Goal: Information Seeking & Learning: Compare options

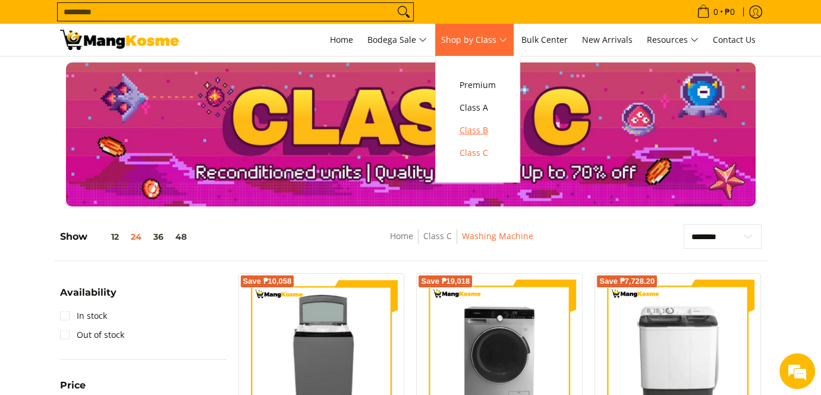
click at [485, 129] on span "Class B" at bounding box center [478, 130] width 36 height 15
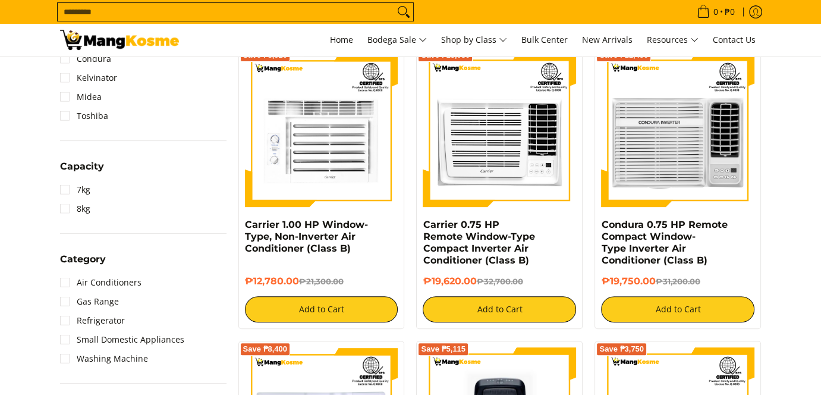
scroll to position [669, 0]
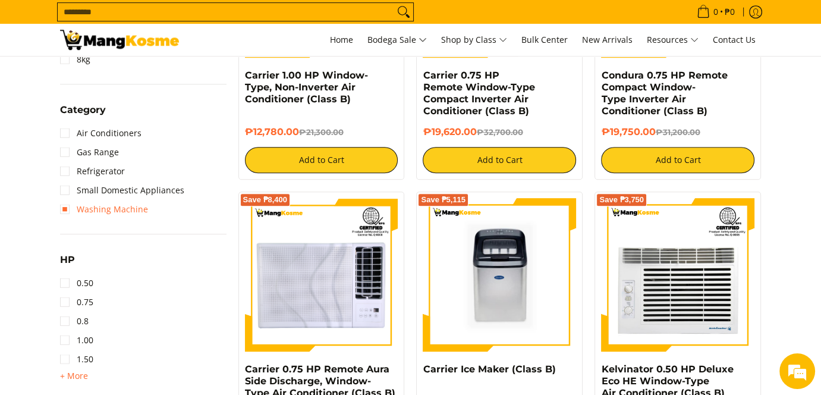
click at [64, 212] on link "Washing Machine" at bounding box center [104, 209] width 88 height 19
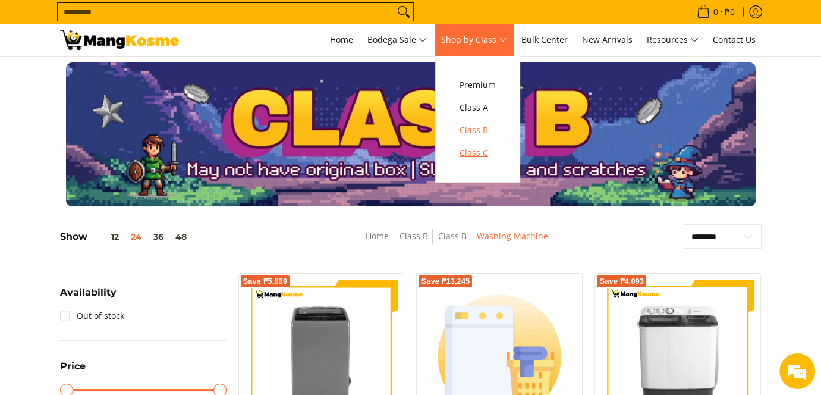
click at [472, 153] on span "Class C" at bounding box center [478, 153] width 36 height 15
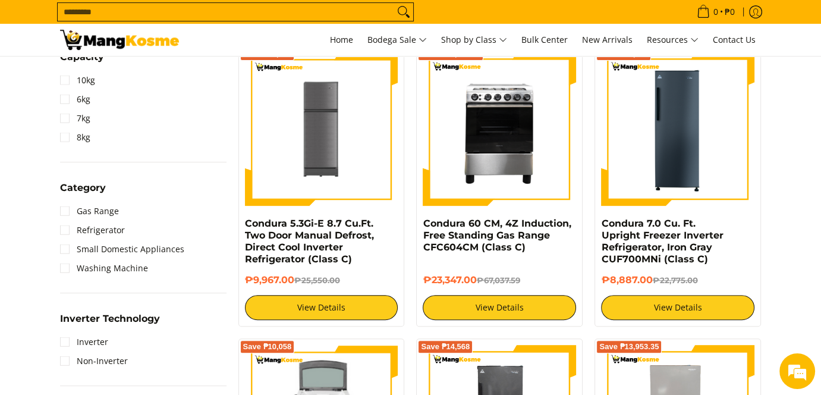
scroll to position [594, 0]
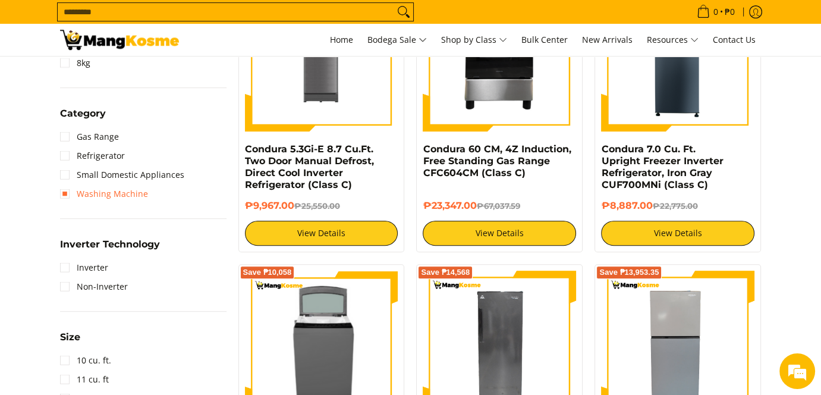
click at [89, 192] on link "Washing Machine" at bounding box center [104, 193] width 88 height 19
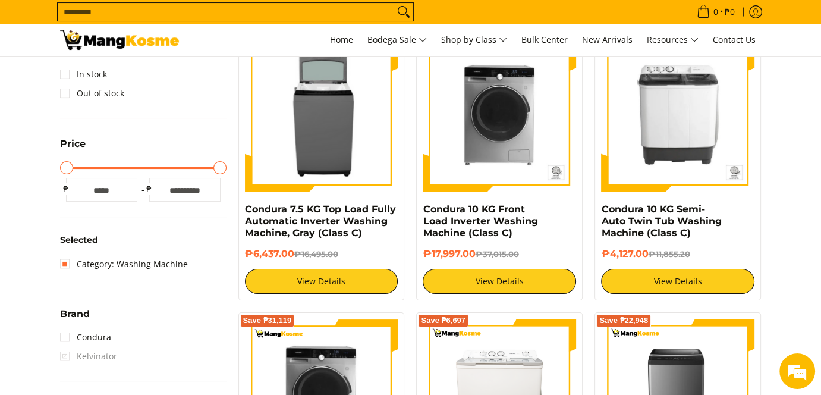
scroll to position [93, 0]
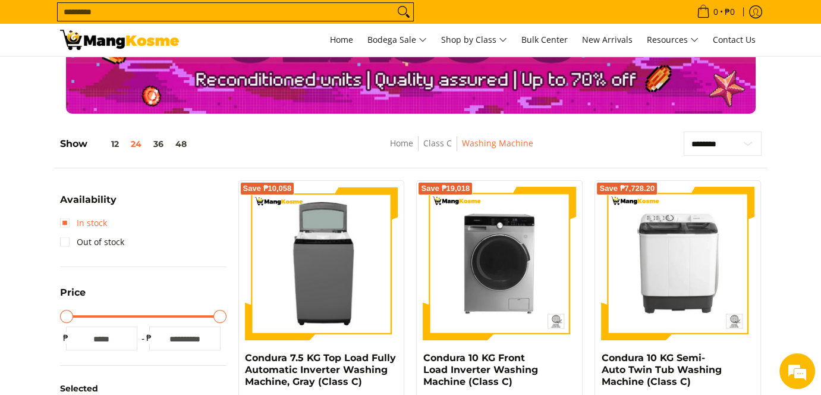
click at [68, 217] on link "In stock" at bounding box center [83, 222] width 47 height 19
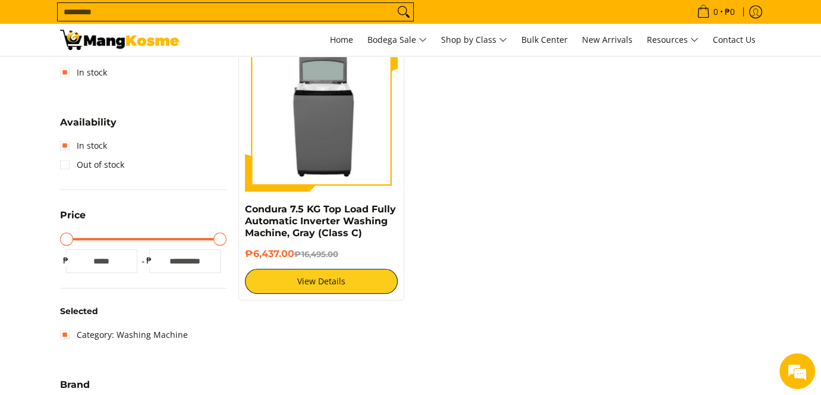
scroll to position [93, 0]
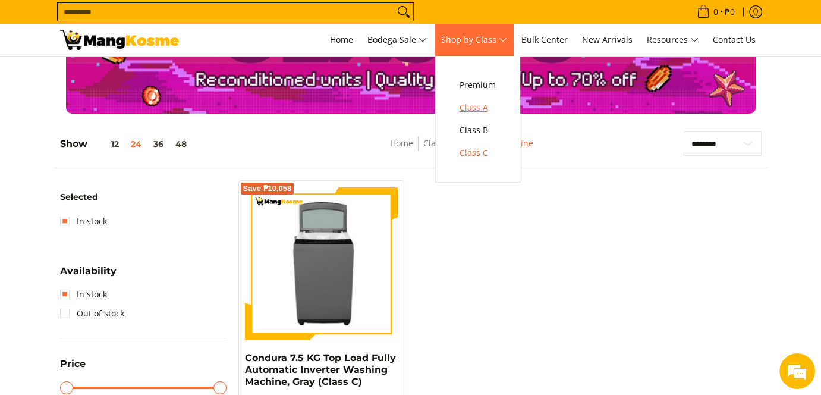
click at [496, 103] on span "Class A" at bounding box center [478, 108] width 36 height 15
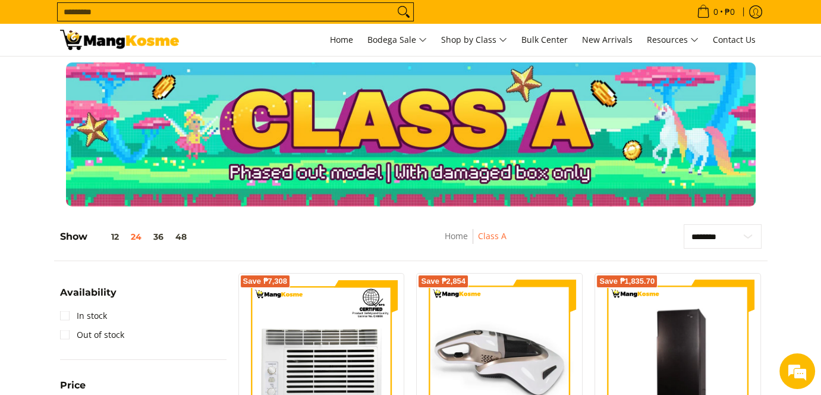
scroll to position [148, 0]
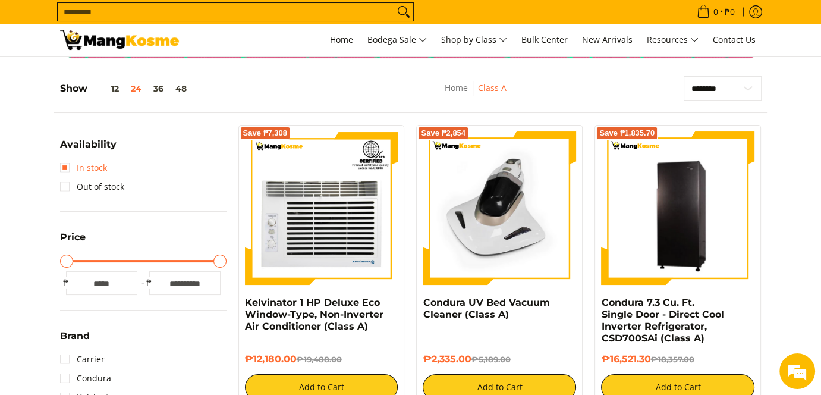
click at [80, 168] on link "In stock" at bounding box center [83, 167] width 47 height 19
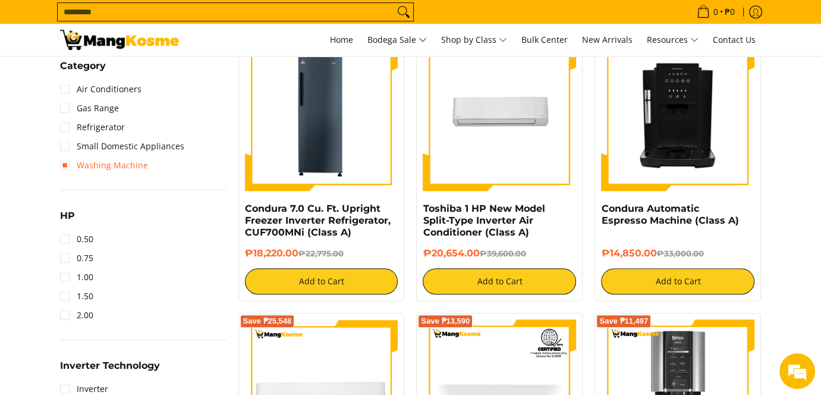
click at [104, 168] on link "Washing Machine" at bounding box center [104, 165] width 88 height 19
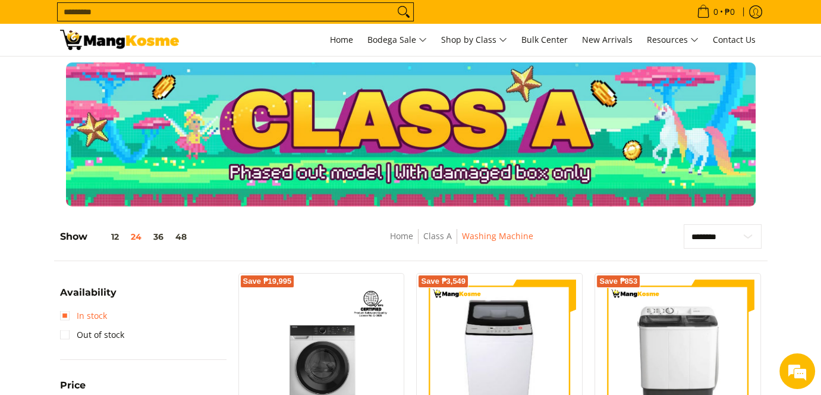
click at [96, 316] on link "In stock" at bounding box center [83, 315] width 47 height 19
